Goal: Information Seeking & Learning: Learn about a topic

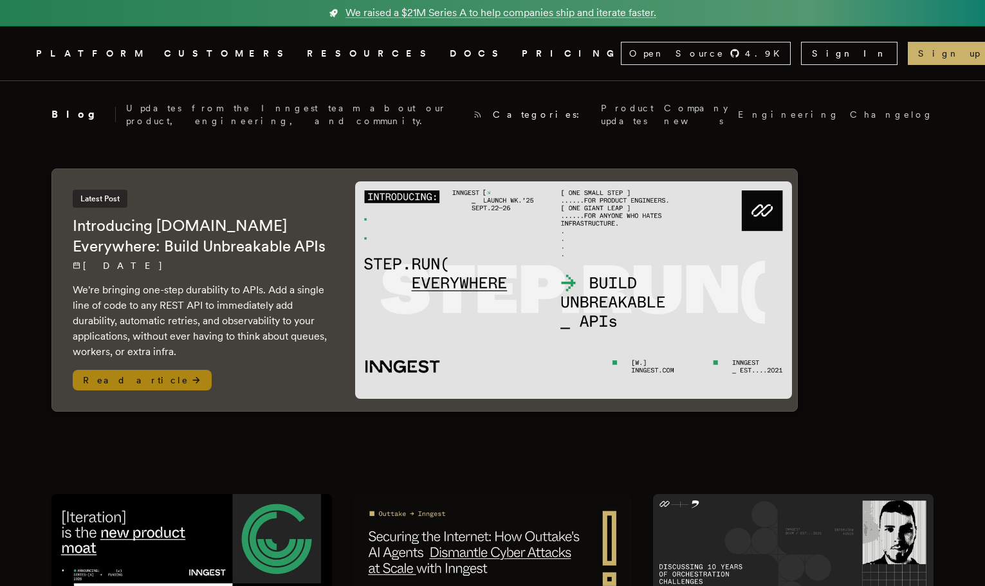
click at [123, 376] on span "Read article" at bounding box center [142, 380] width 139 height 21
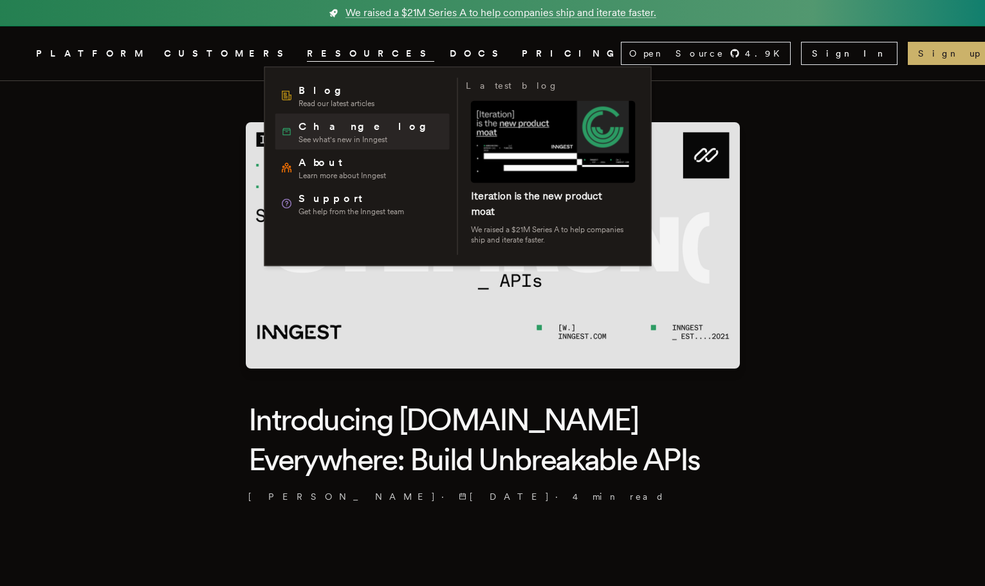
click at [304, 125] on span "Changelog" at bounding box center [366, 126] width 137 height 15
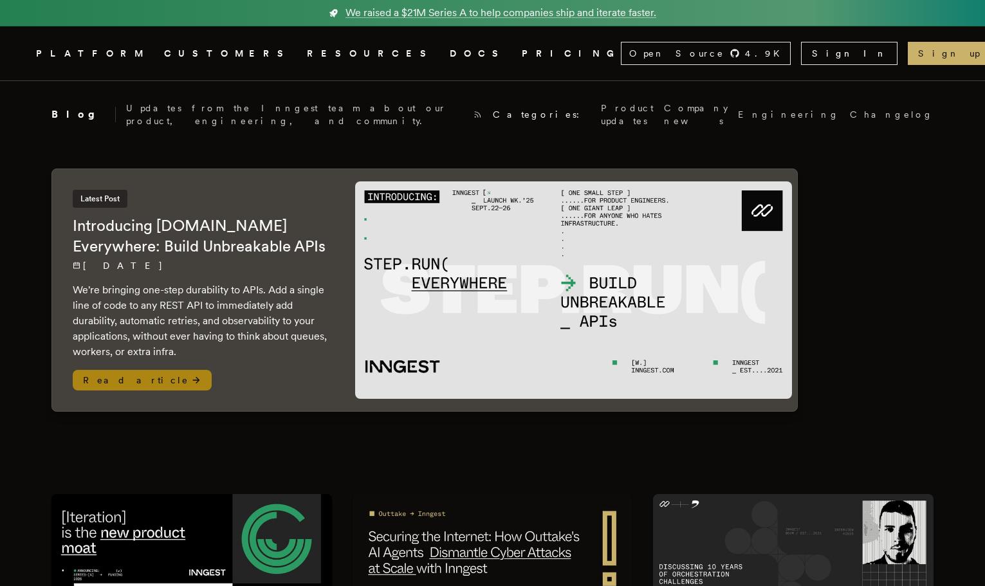
click at [131, 370] on span "Read article" at bounding box center [142, 380] width 139 height 21
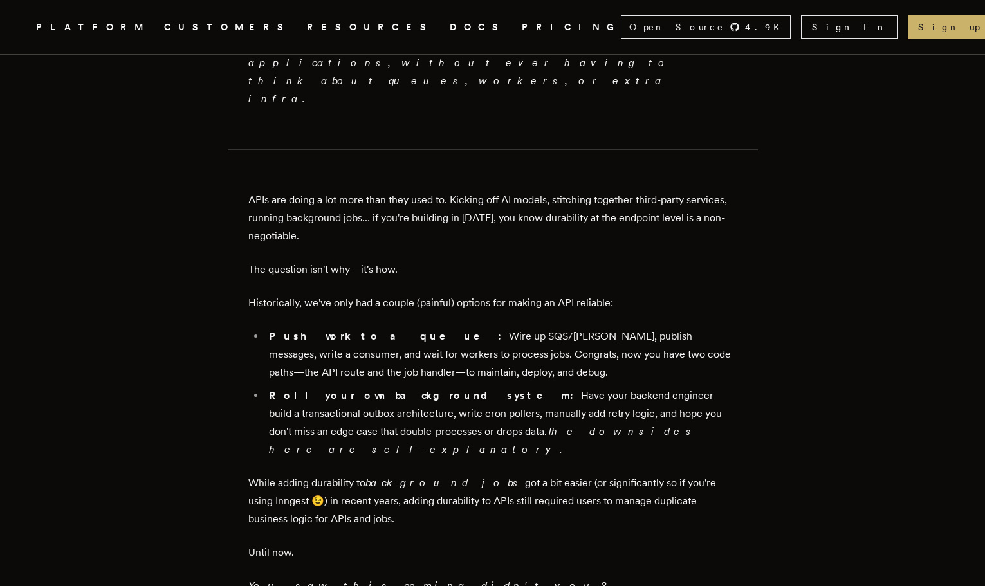
scroll to position [846, 0]
